Goal: Information Seeking & Learning: Learn about a topic

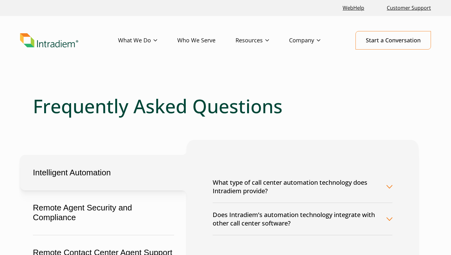
click at [309, 194] on button "What type of call center automation technology does Intradiem provide?" at bounding box center [303, 186] width 180 height 32
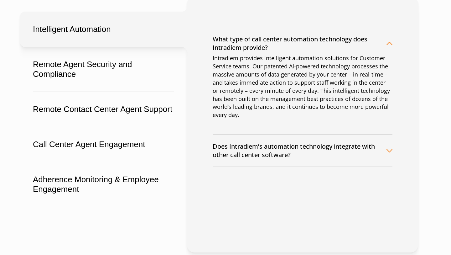
scroll to position [142, 0]
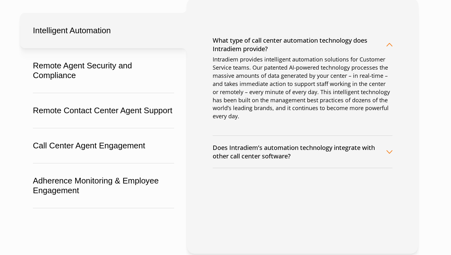
click at [299, 145] on button "Does Intradiem’s automation technology integrate with other call center softwar…" at bounding box center [303, 152] width 180 height 32
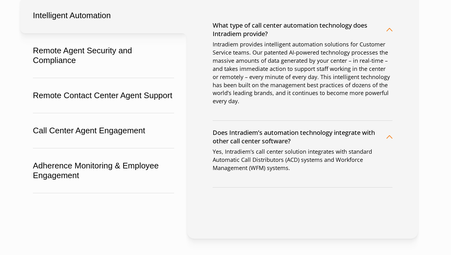
scroll to position [160, 0]
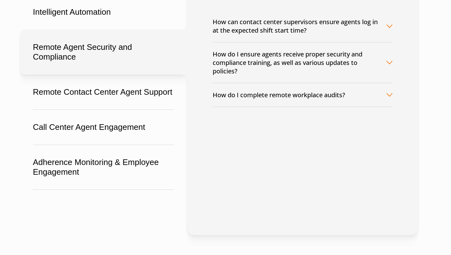
click at [117, 40] on button "Remote Agent Security and Compliance" at bounding box center [103, 51] width 167 height 45
click at [238, 37] on button "How can contact center supervisors ensure agents log in at the expected shift s…" at bounding box center [303, 26] width 180 height 32
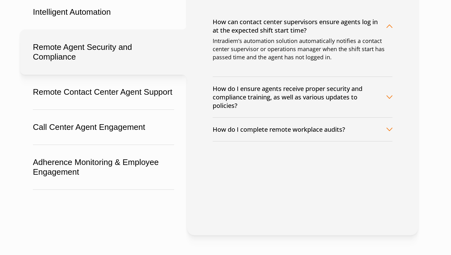
click at [240, 95] on button "How do I ensure agents receive proper security and compliance training, as well…" at bounding box center [303, 97] width 180 height 40
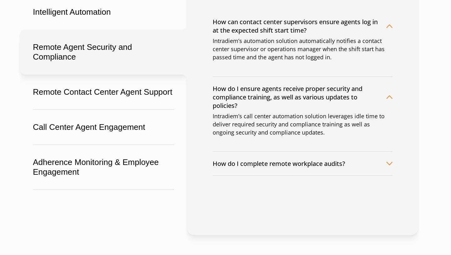
click at [240, 170] on button "How do I complete remote workplace audits?" at bounding box center [303, 163] width 180 height 23
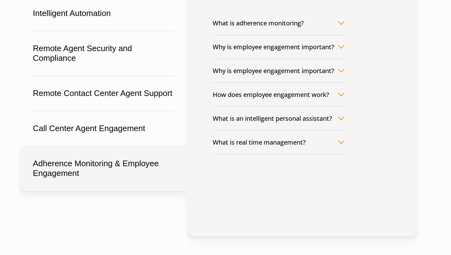
scroll to position [159, 0]
click at [241, 154] on button "What is real time management?" at bounding box center [279, 142] width 132 height 23
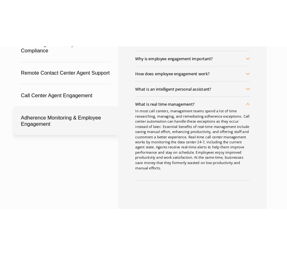
scroll to position [212, 0]
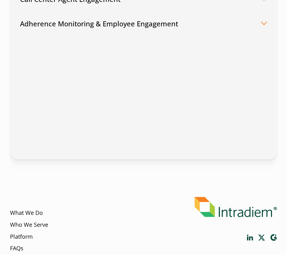
click at [190, 24] on button "Adherence Monitoring & Employee Engagement" at bounding box center [143, 23] width 247 height 24
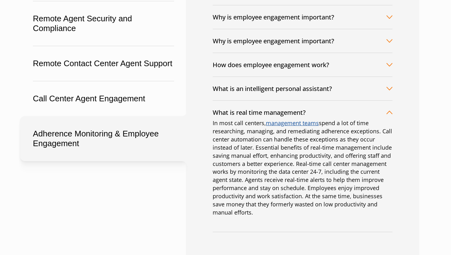
scroll to position [240, 0]
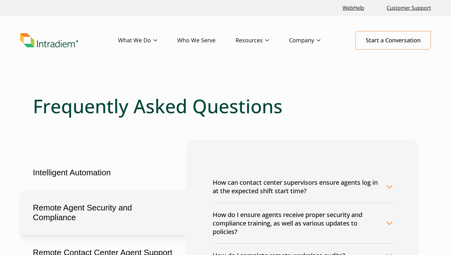
click at [163, 69] on header "Menu What We Do Platform Who We Serve Resources Blog Events & Webinars News Suc…" at bounding box center [225, 45] width 451 height 59
